Goal: Transaction & Acquisition: Purchase product/service

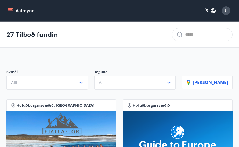
click at [171, 83] on icon "button" at bounding box center [169, 83] width 4 height 2
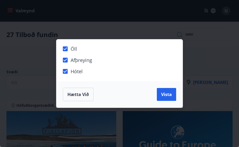
click at [167, 94] on span "Vista" at bounding box center [166, 95] width 11 height 6
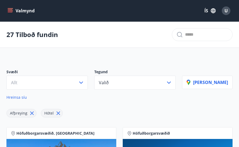
click at [13, 8] on icon "menu" at bounding box center [10, 10] width 5 height 5
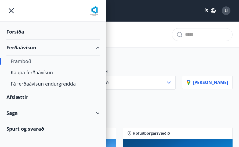
click at [28, 73] on div "Kaupa ferðaávísun" at bounding box center [53, 72] width 85 height 11
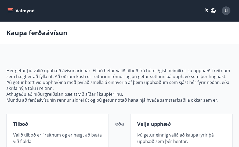
click at [10, 10] on icon "menu" at bounding box center [10, 9] width 5 height 1
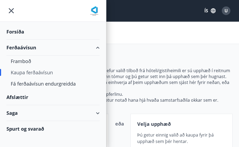
click at [13, 12] on icon "menu" at bounding box center [11, 10] width 5 height 5
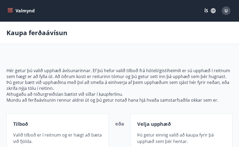
click at [13, 12] on icon "menu" at bounding box center [10, 10] width 5 height 5
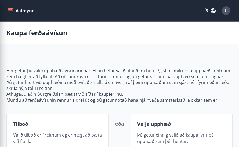
click at [147, 32] on div "Kaupa ferðaávísun" at bounding box center [119, 33] width 239 height 22
